Goal: Complete application form: Complete application form

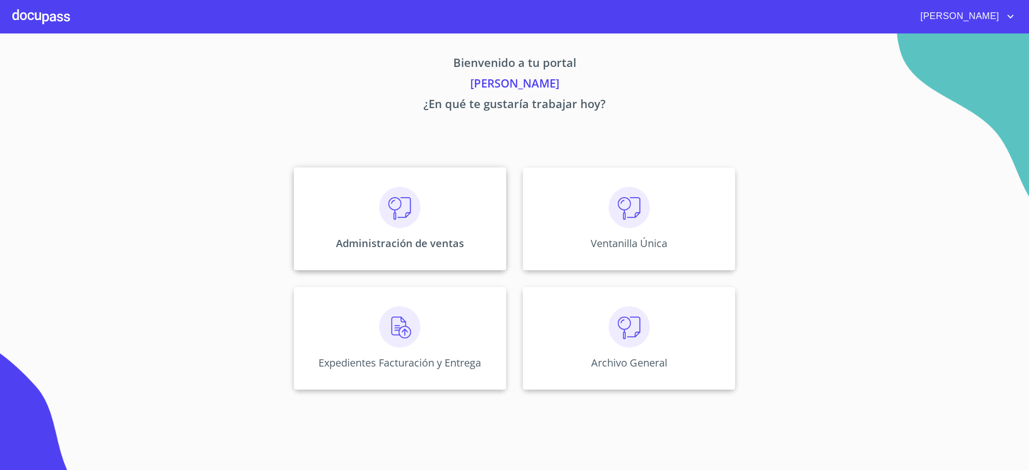
click at [404, 258] on div "Administración de ventas" at bounding box center [400, 218] width 212 height 103
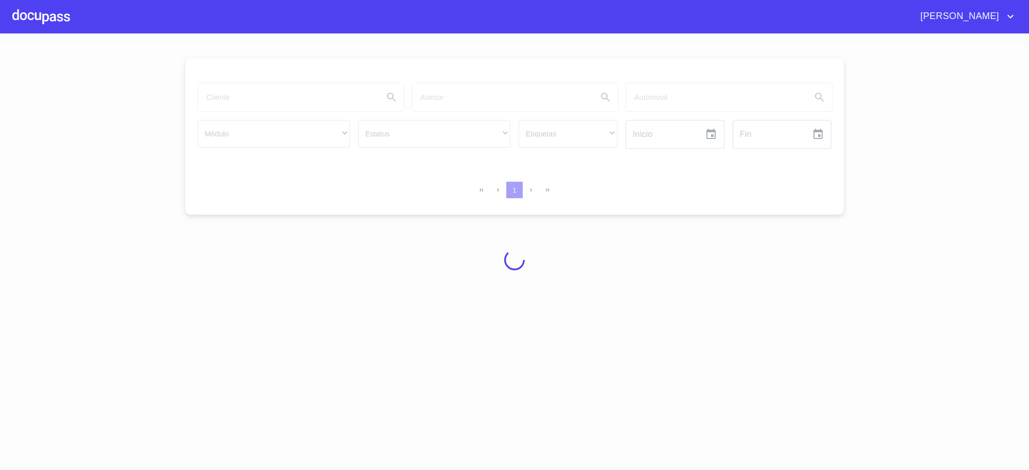
click at [404, 258] on div at bounding box center [514, 260] width 1029 height 436
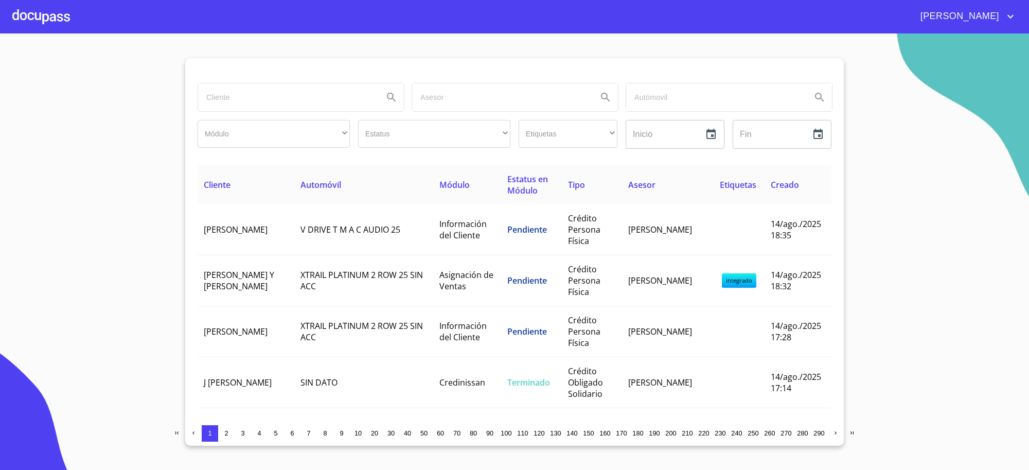
click at [749, 34] on section "Módulo ​ ​ Estatus ​ ​ Etiquetas ​ ​ Inicio ​ Fin ​ Cliente Automóvil Módulo Es…" at bounding box center [514, 251] width 1029 height 436
click at [359, 83] on div at bounding box center [301, 97] width 207 height 29
click at [348, 97] on input "search" at bounding box center [286, 97] width 177 height 28
paste input "[PERSON_NAME]"
type input "[PERSON_NAME]"
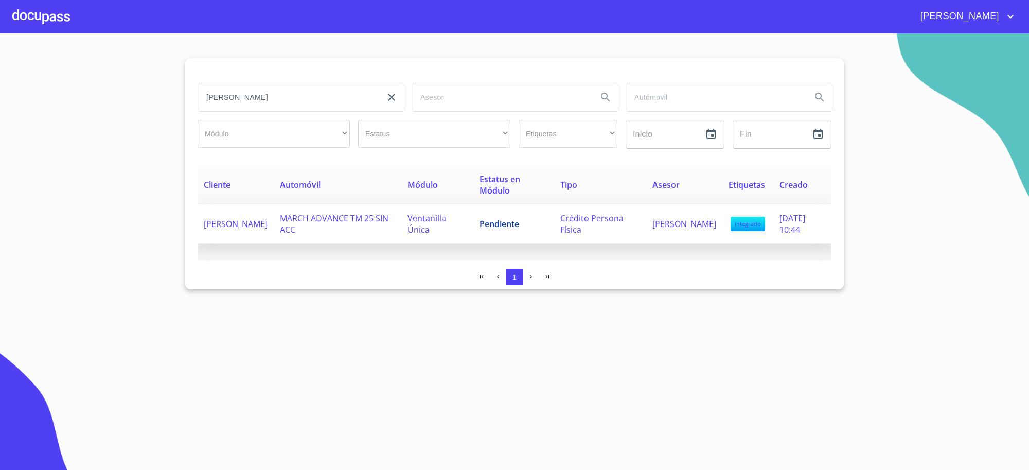
click at [565, 230] on span "Crédito Persona Física" at bounding box center [591, 223] width 63 height 23
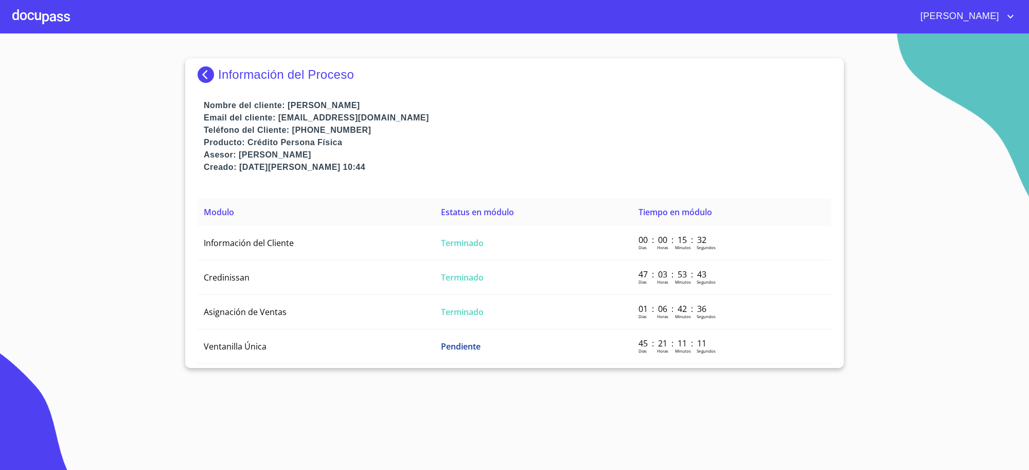
click at [565, 230] on td "Terminado" at bounding box center [534, 243] width 198 height 34
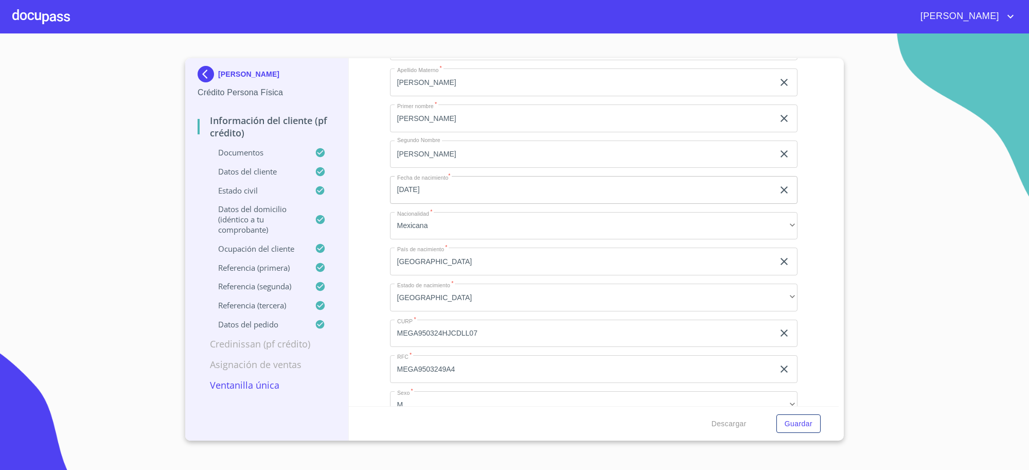
scroll to position [3536, 0]
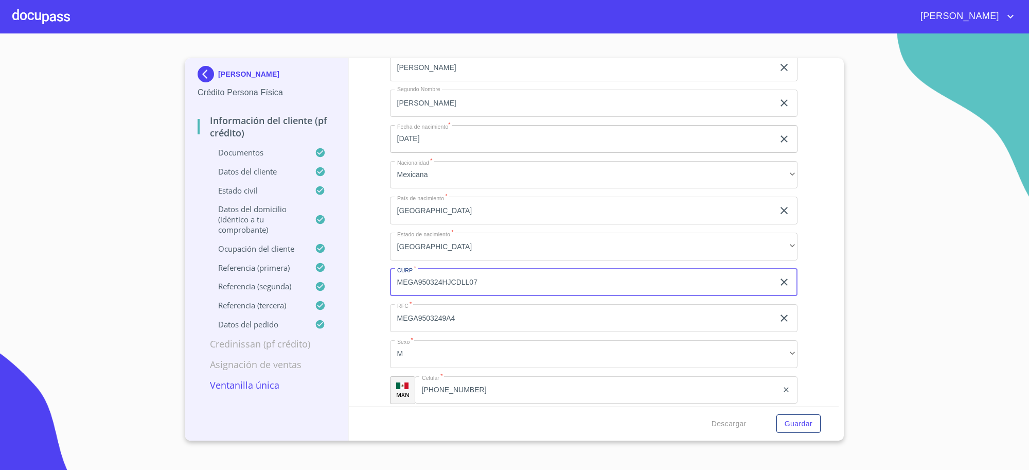
click at [417, 279] on input "MEGA950324HJCDLL07" at bounding box center [582, 282] width 384 height 28
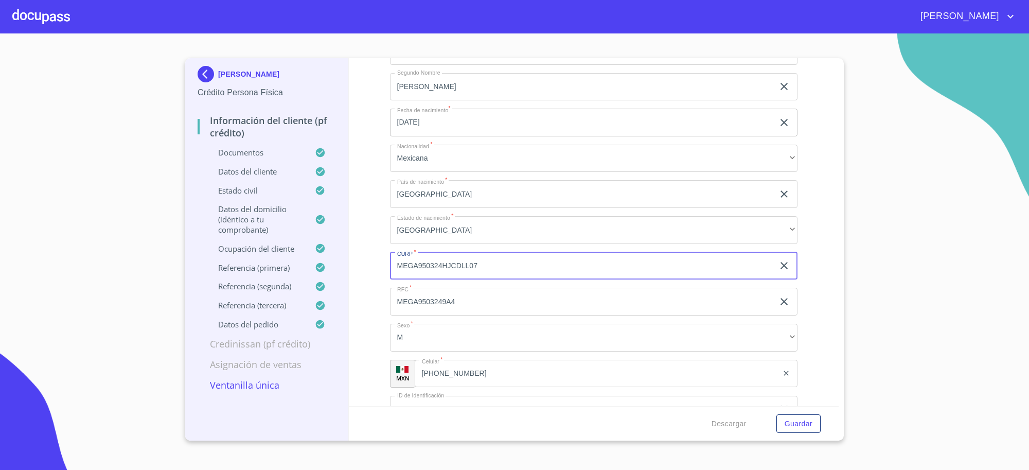
scroll to position [3562, 0]
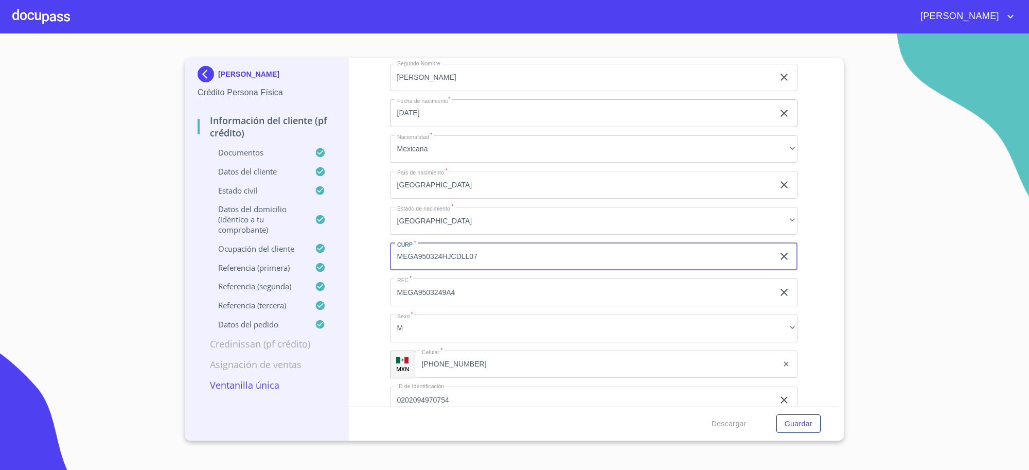
click at [827, 392] on div "Información del cliente (PF crédito) Documentos Documento de identificación   *…" at bounding box center [594, 232] width 490 height 348
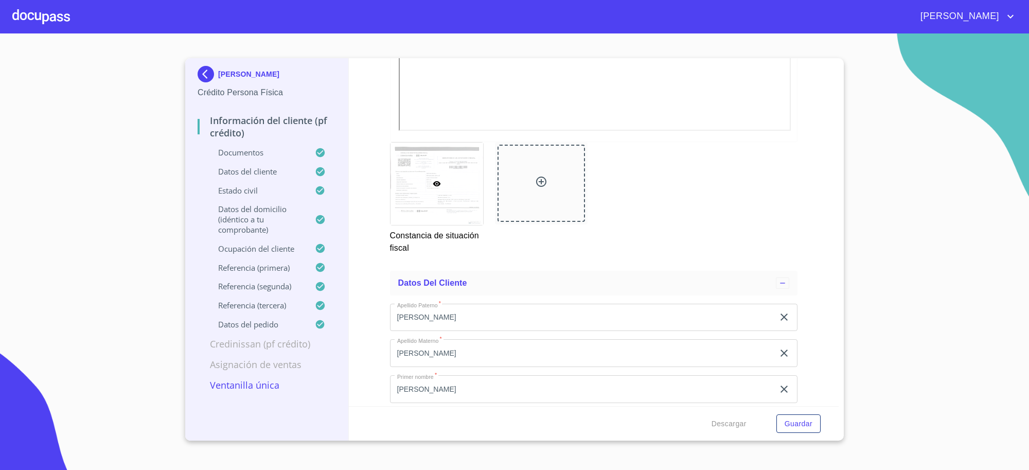
scroll to position [3536, 0]
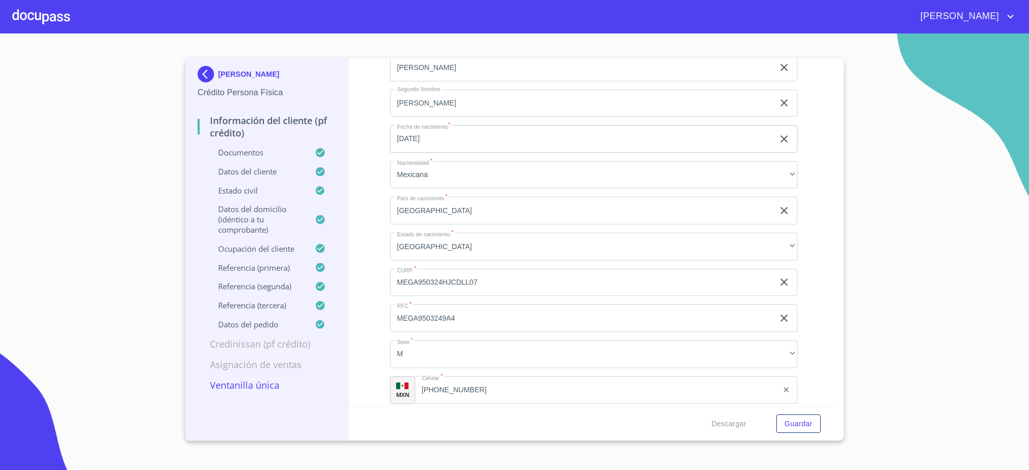
click at [482, 380] on input "[PHONE_NUMBER]" at bounding box center [597, 390] width 364 height 28
click at [482, 380] on input "[PHONE_NUMBER]" at bounding box center [608, 390] width 337 height 28
